Goal: Information Seeking & Learning: Learn about a topic

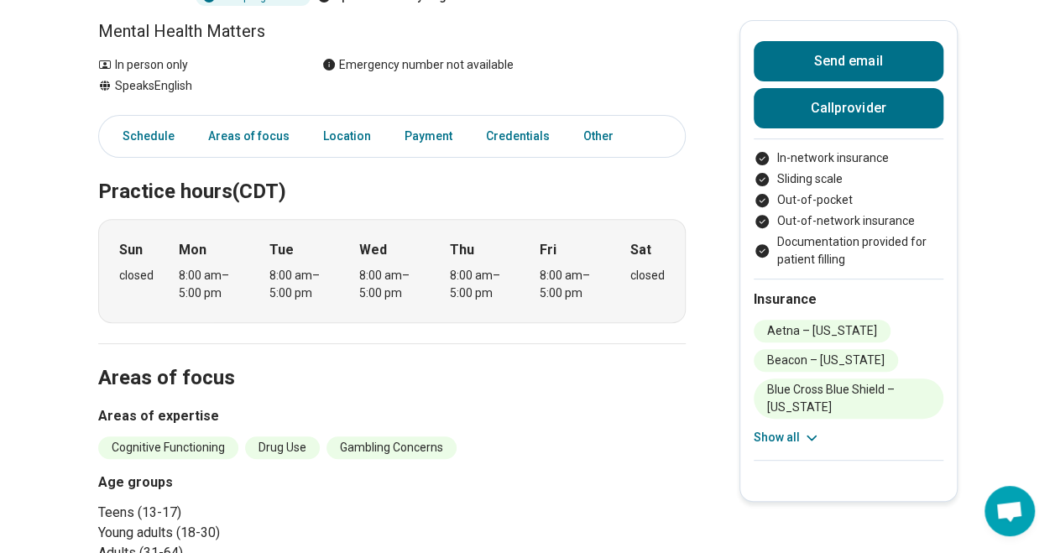
scroll to position [196, 0]
click at [427, 126] on link "Payment" at bounding box center [428, 135] width 68 height 34
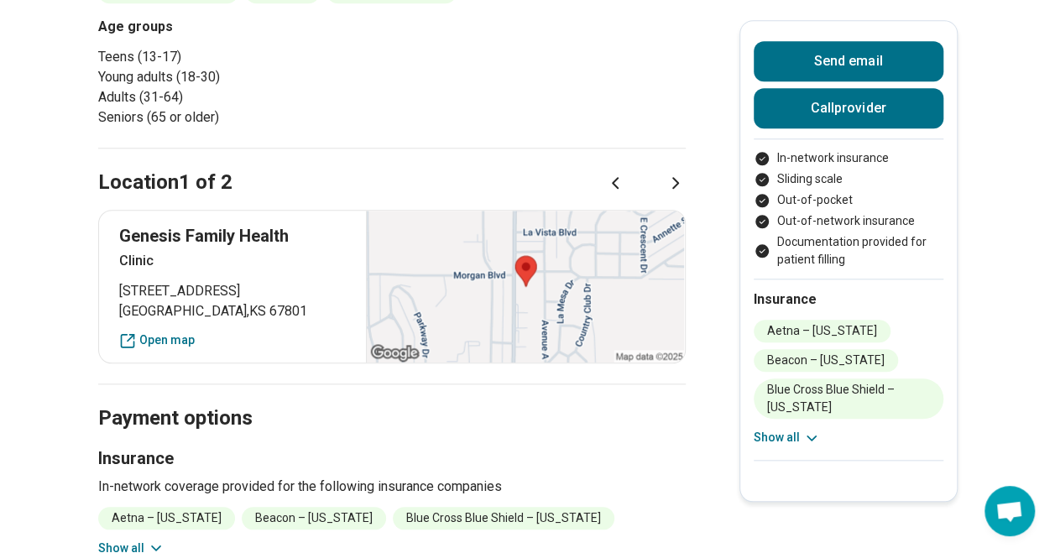
scroll to position [650, 0]
click at [686, 176] on icon at bounding box center [675, 184] width 20 height 20
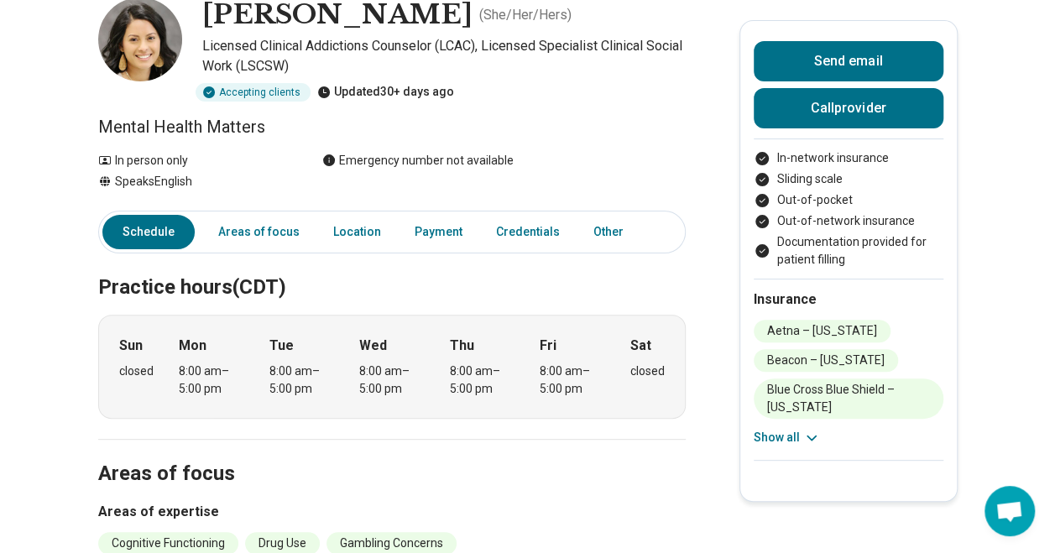
scroll to position [98, 0]
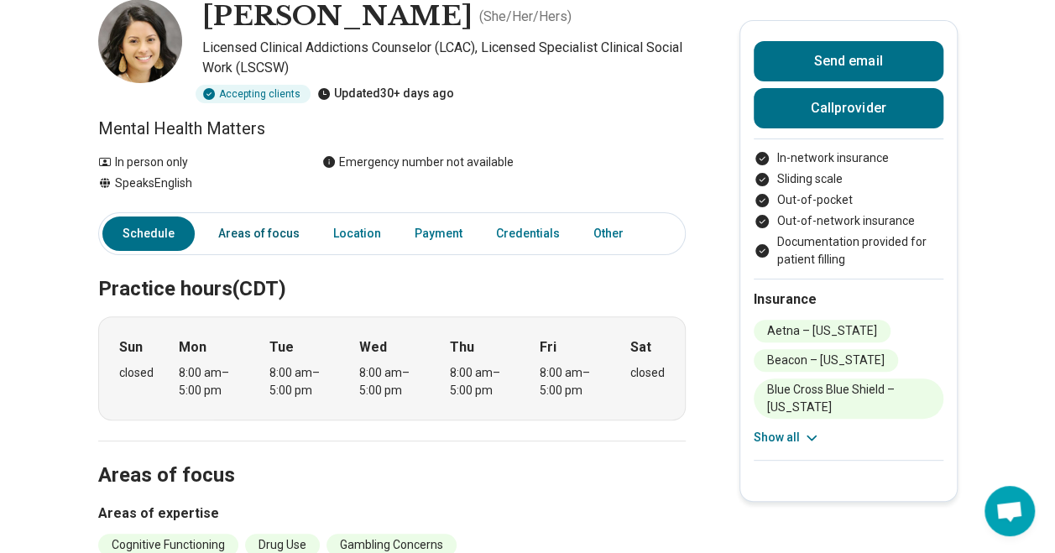
click at [291, 231] on link "Areas of focus" at bounding box center [259, 233] width 102 height 34
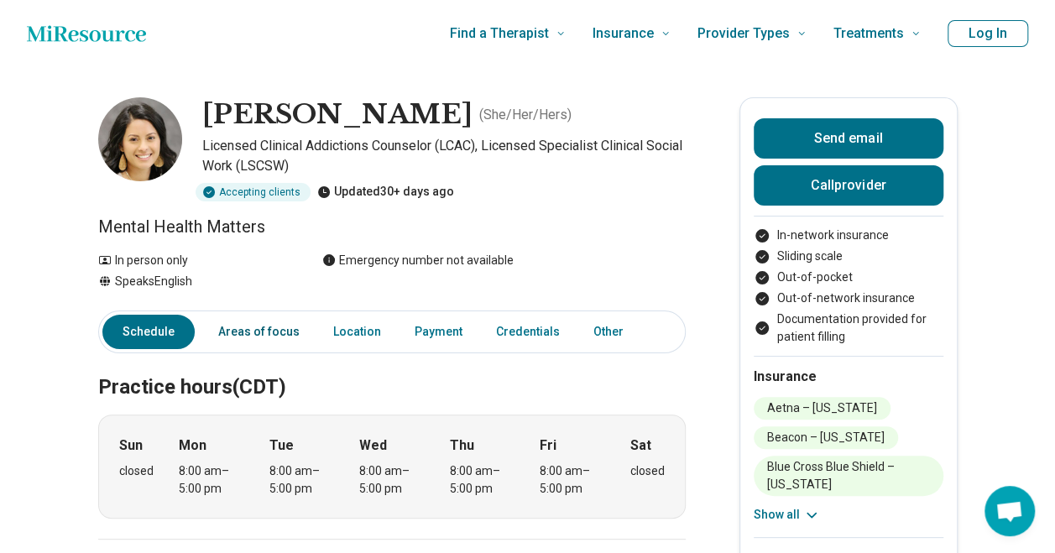
scroll to position [35, 0]
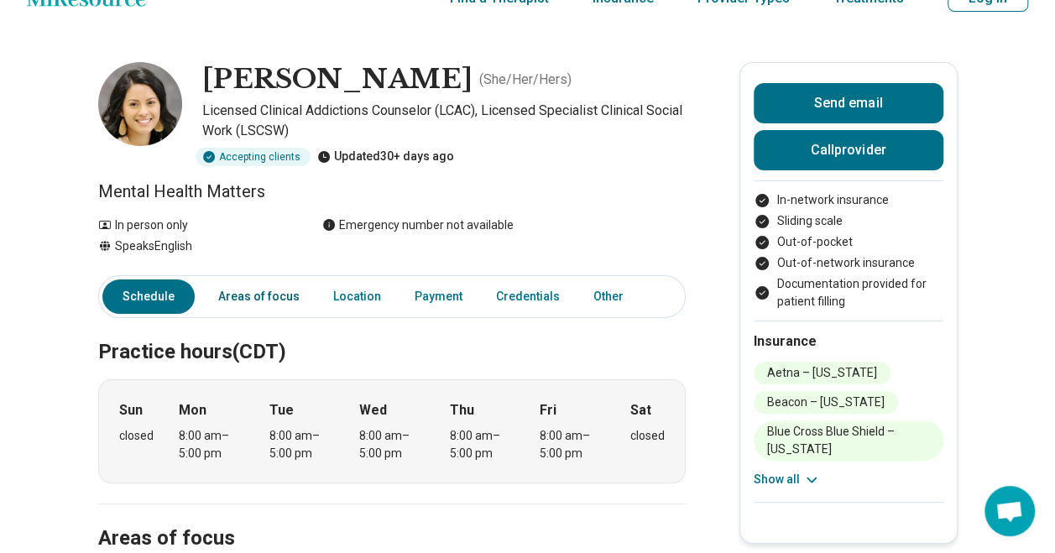
click at [248, 290] on link "Areas of focus" at bounding box center [259, 296] width 102 height 34
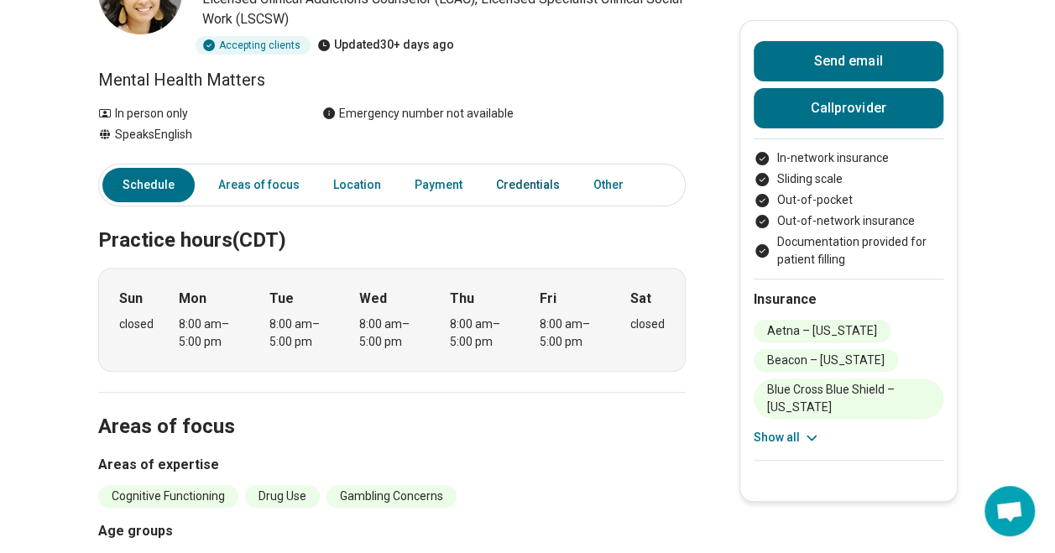
scroll to position [0, 0]
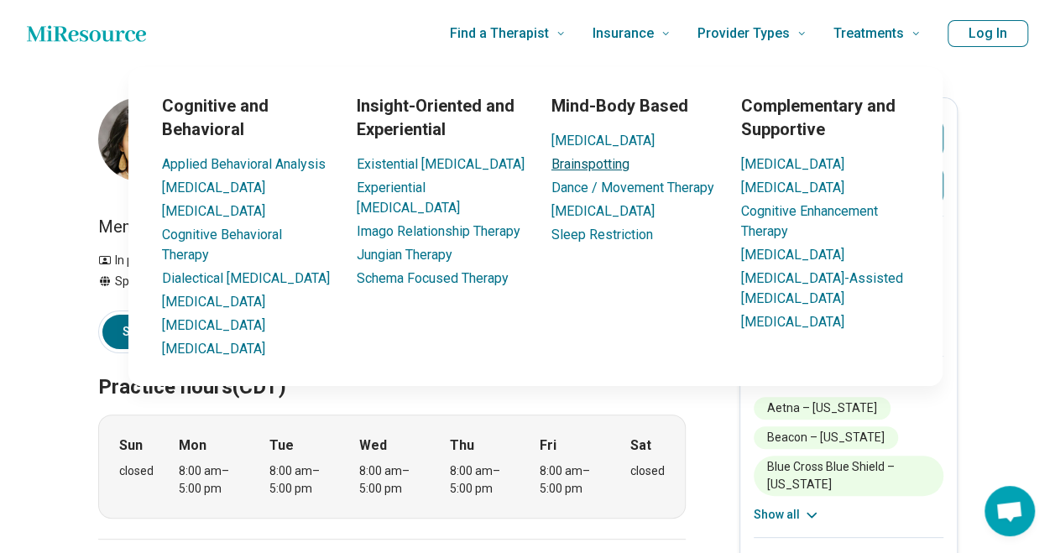
click at [598, 159] on link "Brainspotting" at bounding box center [590, 164] width 78 height 16
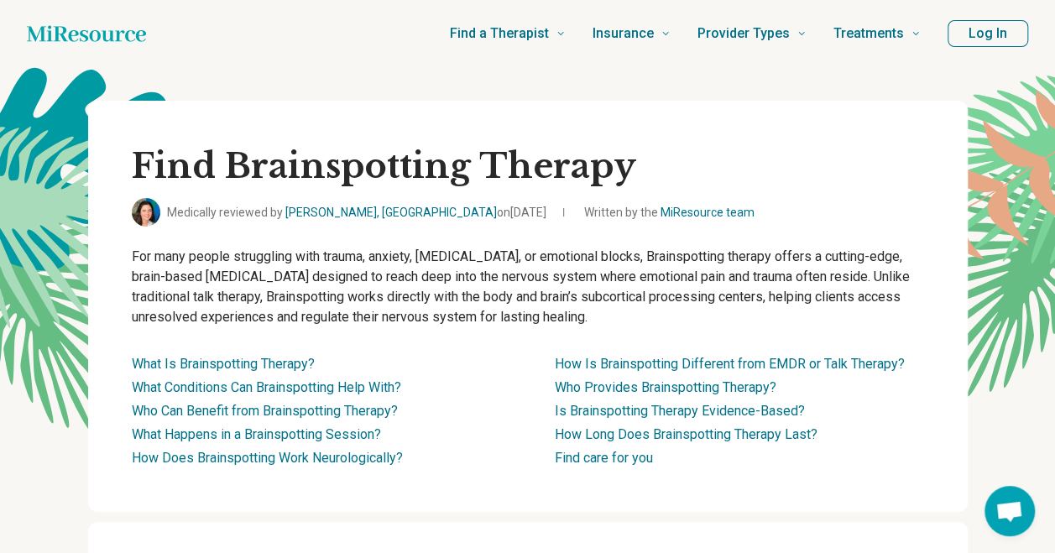
click at [62, 23] on icon "Home page" at bounding box center [86, 34] width 119 height 34
